Goal: Task Accomplishment & Management: Manage account settings

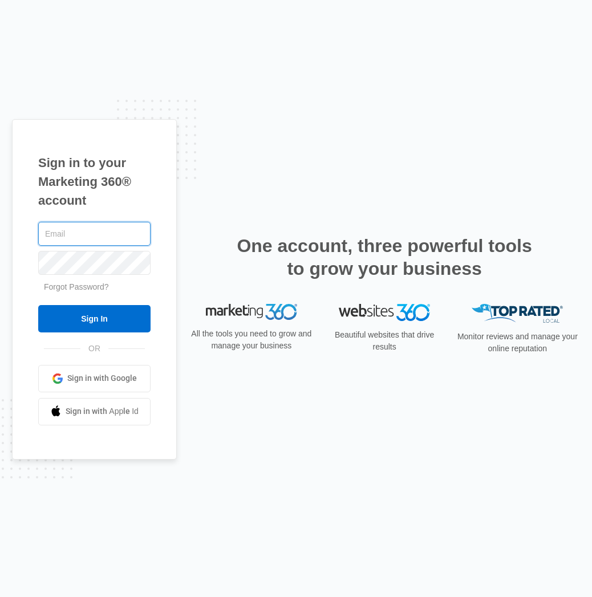
click at [84, 231] on input "text" at bounding box center [94, 234] width 112 height 24
click at [138, 234] on input "text" at bounding box center [94, 234] width 112 height 24
click at [104, 234] on input "text" at bounding box center [94, 234] width 112 height 24
drag, startPoint x: 92, startPoint y: 236, endPoint x: 133, endPoint y: 234, distance: 41.1
click at [94, 236] on input "text" at bounding box center [94, 234] width 112 height 24
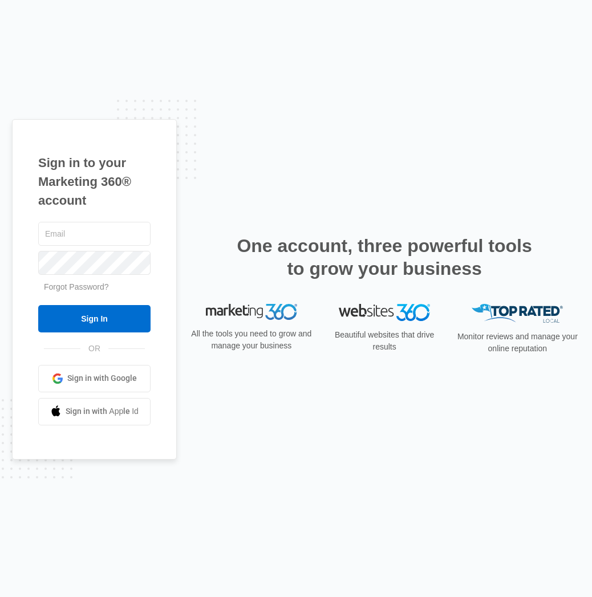
drag, startPoint x: 137, startPoint y: 233, endPoint x: 129, endPoint y: 247, distance: 15.8
click at [0, 596] on com-1password-button at bounding box center [0, 597] width 0 height 0
type input "alyssaemartin443@gmail.com"
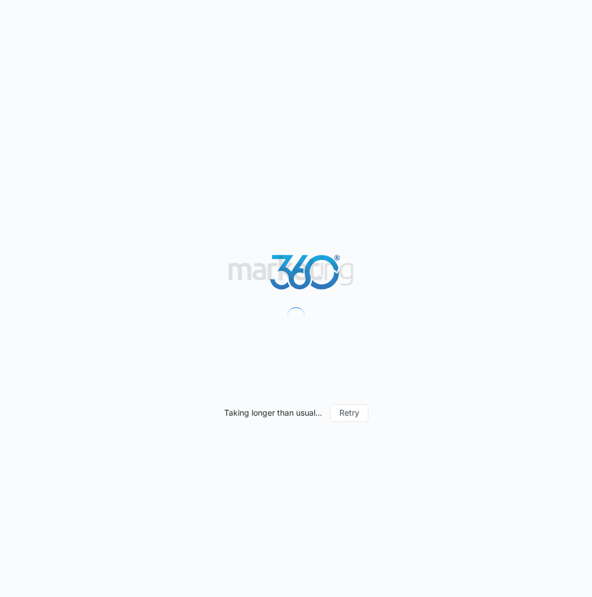
scroll to position [1, 0]
